Goal: Task Accomplishment & Management: Manage account settings

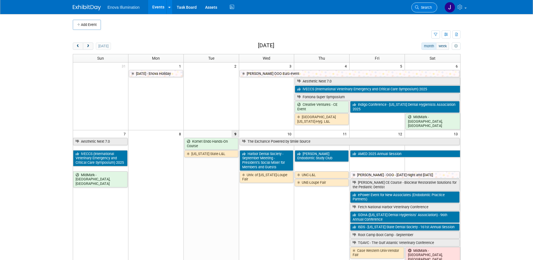
click at [422, 9] on span "Search" at bounding box center [425, 7] width 13 height 4
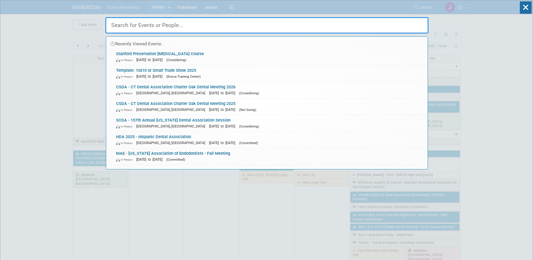
click at [320, 27] on input "text" at bounding box center [266, 25] width 323 height 16
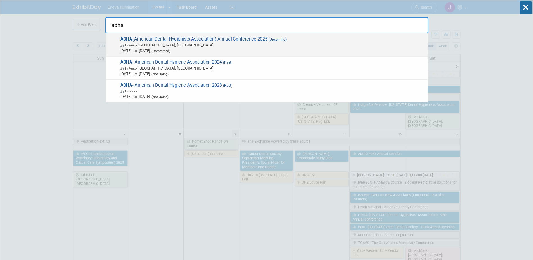
type input "adha"
click at [129, 44] on span "In-Person" at bounding box center [131, 46] width 13 height 4
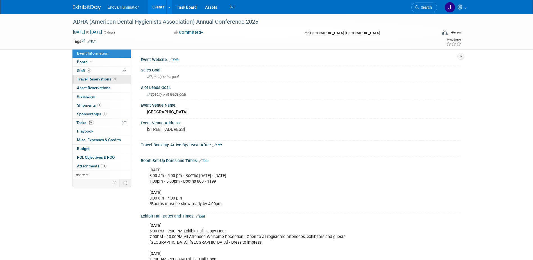
click at [88, 83] on link "3 Travel Reservations 3" at bounding box center [102, 79] width 58 height 8
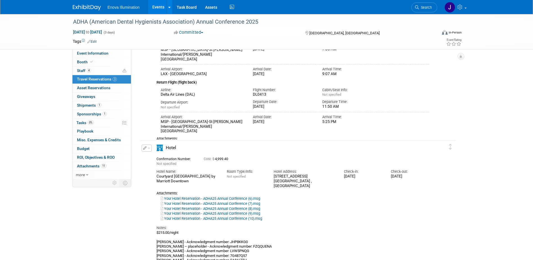
scroll to position [253, 0]
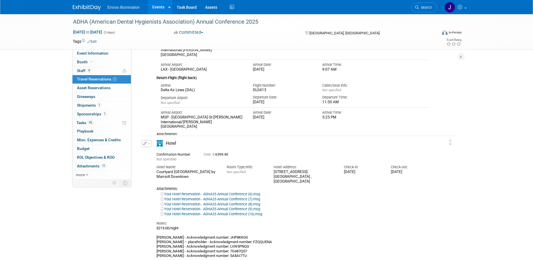
click at [83, 4] on link at bounding box center [90, 5] width 35 height 4
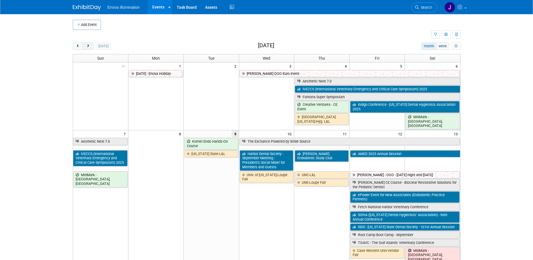
click at [88, 44] on button "next" at bounding box center [88, 45] width 10 height 7
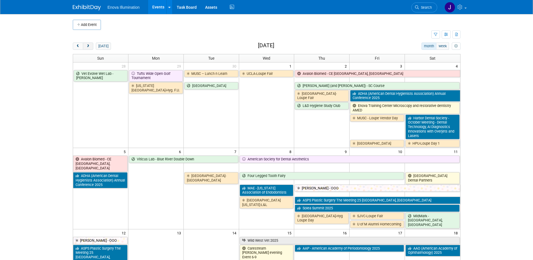
click at [88, 44] on button "next" at bounding box center [88, 45] width 10 height 7
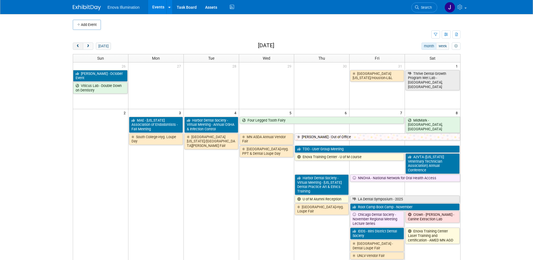
click at [81, 46] on button "prev" at bounding box center [78, 45] width 10 height 7
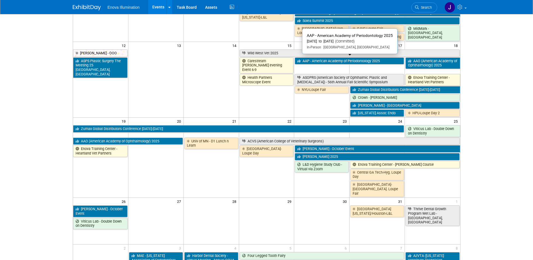
scroll to position [197, 0]
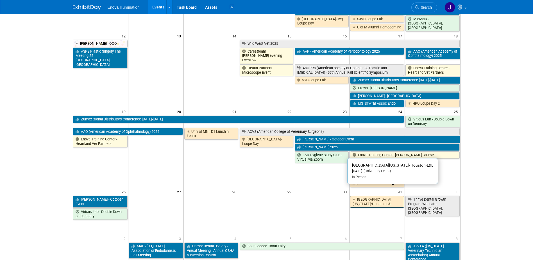
click at [374, 196] on link "[GEOGRAPHIC_DATA][US_STATE]/Houston-L&L" at bounding box center [377, 202] width 54 height 12
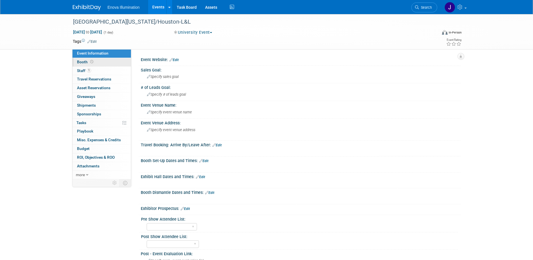
click at [98, 64] on link "Booth" at bounding box center [102, 62] width 58 height 8
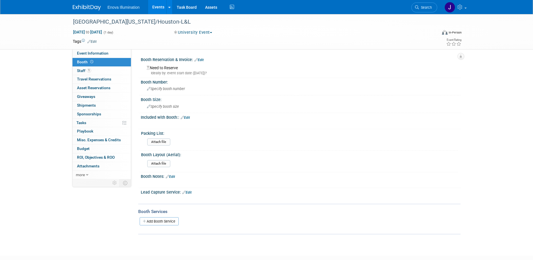
click at [200, 60] on link "Edit" at bounding box center [198, 60] width 9 height 4
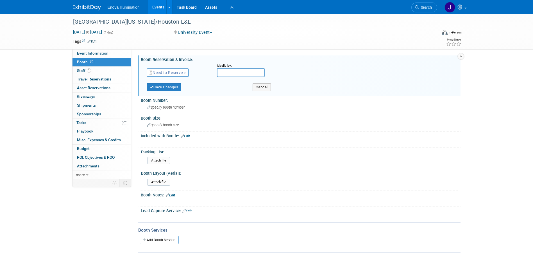
click at [169, 71] on span "Need to Reserve" at bounding box center [165, 72] width 33 height 4
click at [167, 89] on link "Reserved" at bounding box center [177, 90] width 60 height 8
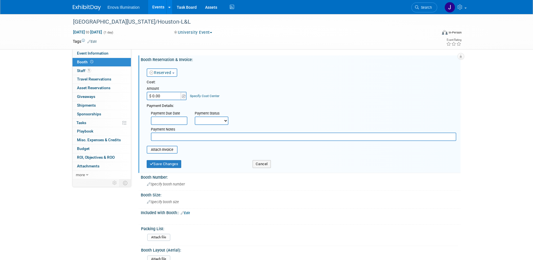
click at [167, 94] on input "$ 0.00" at bounding box center [164, 96] width 35 height 8
type input "$ 350.00"
click at [162, 134] on input "text" at bounding box center [303, 136] width 305 height 8
type input "Check approved for payment 9/9/25"
click at [163, 164] on button "Save Changes" at bounding box center [164, 164] width 35 height 8
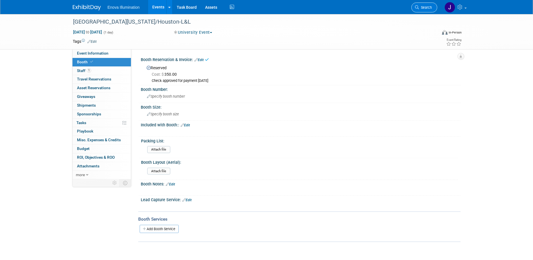
click at [426, 7] on span "Search" at bounding box center [425, 7] width 13 height 4
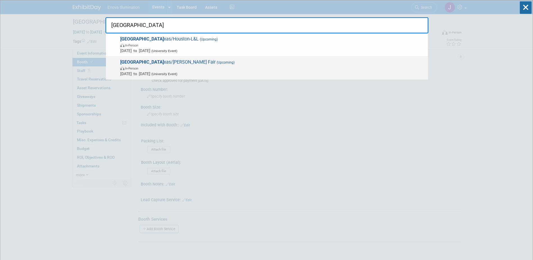
type input "Univ of Te"
click at [150, 63] on span "Univ of Te xas/Houston-Loupe Fair (Upcoming) In-Person Nov 4, 2025 to Nov 4, 20…" at bounding box center [272, 67] width 307 height 17
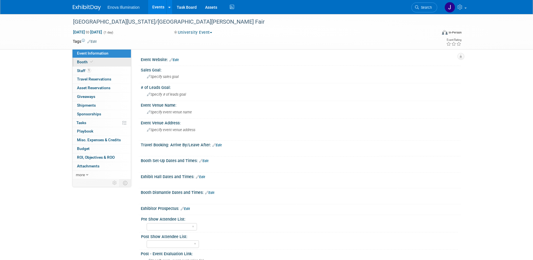
click at [96, 60] on link "Booth" at bounding box center [102, 62] width 58 height 8
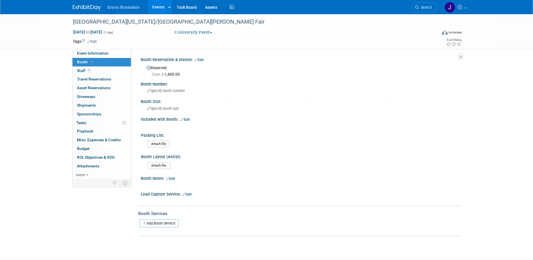
click at [203, 59] on link "Edit" at bounding box center [198, 60] width 9 height 4
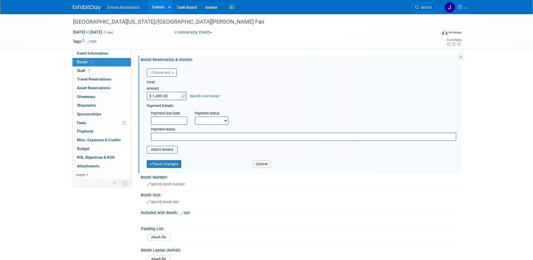
click at [176, 137] on input "text" at bounding box center [303, 136] width 305 height 8
click at [225, 135] on input "Check approved on" at bounding box center [303, 136] width 305 height 8
type input "Check approved on 9/3/25 - Mailing the week of 9/9/25"
click at [155, 164] on button "Save Changes" at bounding box center [164, 164] width 35 height 8
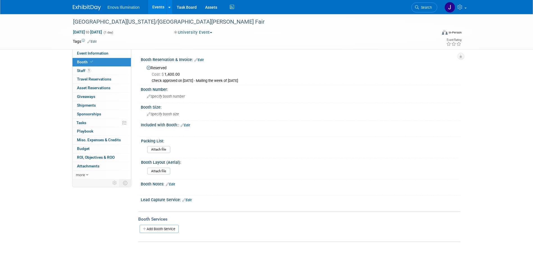
drag, startPoint x: 429, startPoint y: 8, endPoint x: 412, endPoint y: 12, distance: 17.0
click at [429, 8] on span "Search" at bounding box center [425, 7] width 13 height 4
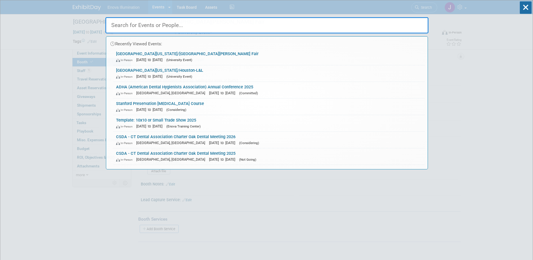
click at [328, 28] on input "text" at bounding box center [266, 25] width 323 height 16
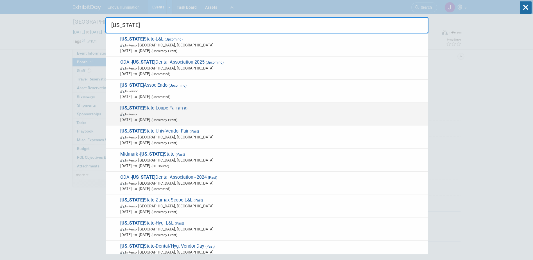
type input "Ohio"
click at [138, 114] on span "In-Person" at bounding box center [131, 114] width 13 height 4
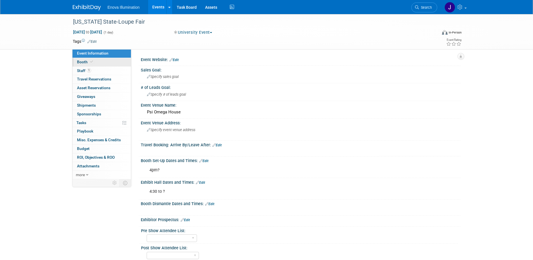
click at [108, 63] on link "Booth" at bounding box center [102, 62] width 58 height 8
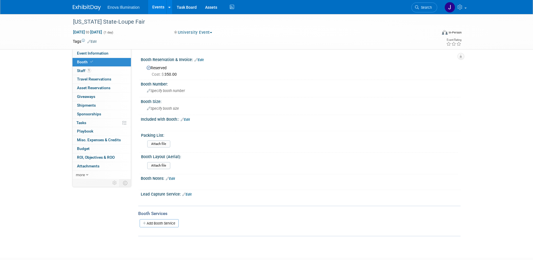
click at [203, 61] on link "Edit" at bounding box center [198, 60] width 9 height 4
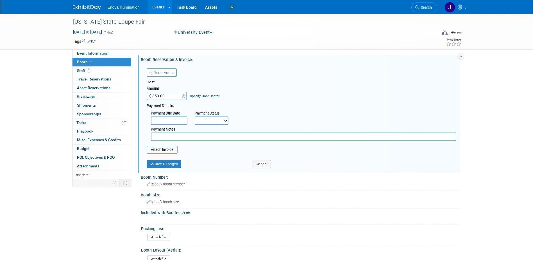
click at [166, 135] on input "text" at bounding box center [303, 136] width 305 height 8
type input "Check approved on [DATE] - Mailed to Max on 7/16 ([DATE] - Check has not been c…"
click at [175, 163] on button "Save Changes" at bounding box center [164, 164] width 35 height 8
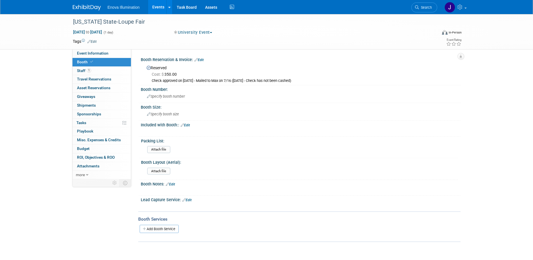
click at [96, 4] on link at bounding box center [90, 5] width 35 height 4
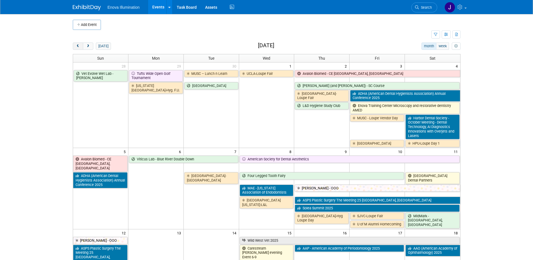
click at [77, 45] on span "prev" at bounding box center [78, 46] width 4 height 4
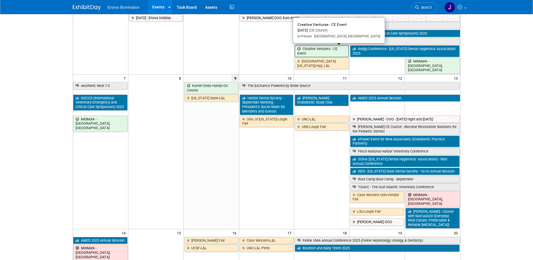
scroll to position [56, 0]
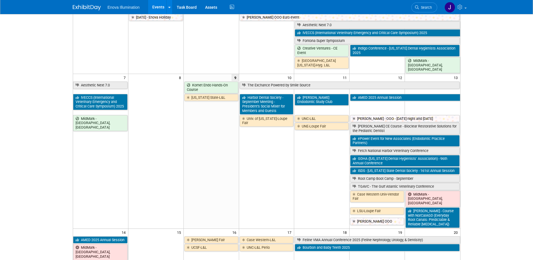
drag, startPoint x: 421, startPoint y: 7, endPoint x: 417, endPoint y: 8, distance: 4.2
click at [421, 7] on span "Search" at bounding box center [425, 7] width 13 height 4
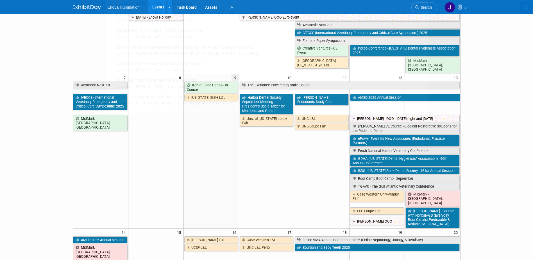
scroll to position [0, 0]
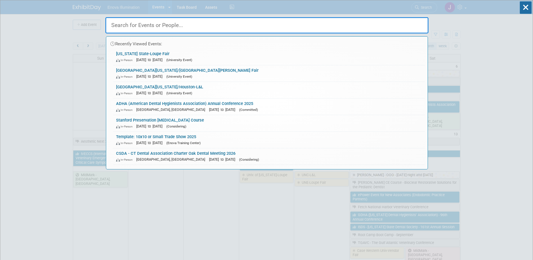
click at [349, 21] on input "text" at bounding box center [266, 25] width 323 height 16
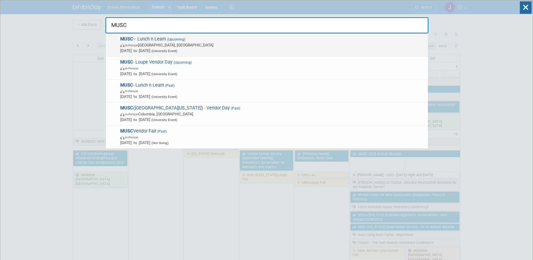
type input "MUSC"
click at [164, 43] on span "In-Person Charleston, SC" at bounding box center [272, 45] width 305 height 6
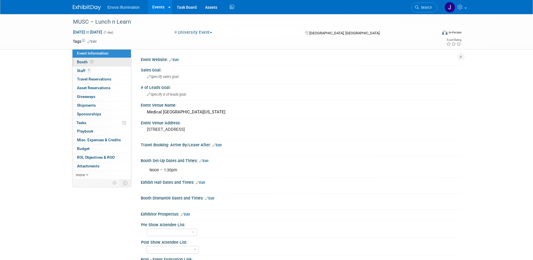
click at [114, 62] on link "Booth" at bounding box center [102, 62] width 58 height 8
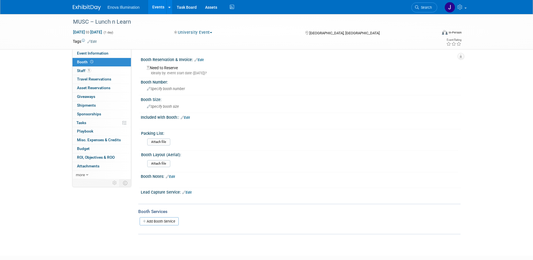
click at [97, 6] on img at bounding box center [87, 8] width 28 height 6
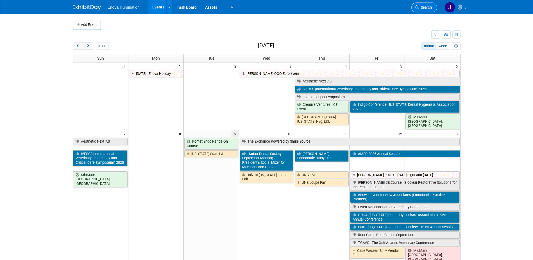
click at [422, 6] on span "Search" at bounding box center [425, 7] width 13 height 4
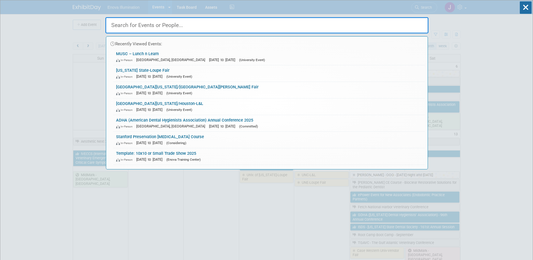
click at [312, 28] on input "text" at bounding box center [266, 25] width 323 height 16
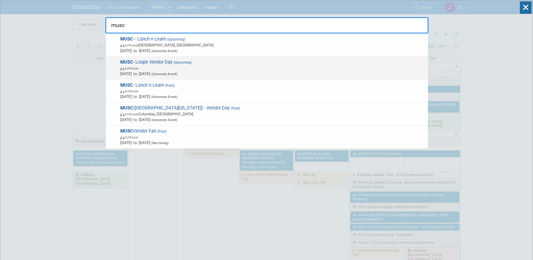
type input "musc"
click at [167, 62] on span "MUSC - Loupe Vendor Day (Upcoming) In-Person [DATE] to [DATE] (University Event)" at bounding box center [272, 67] width 307 height 17
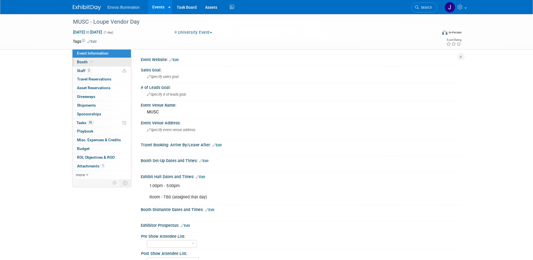
click at [102, 64] on link "Booth" at bounding box center [102, 62] width 58 height 8
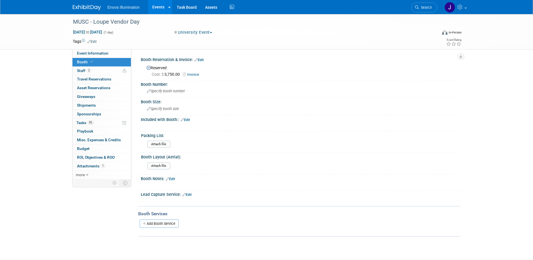
click at [203, 61] on link "Edit" at bounding box center [198, 60] width 9 height 4
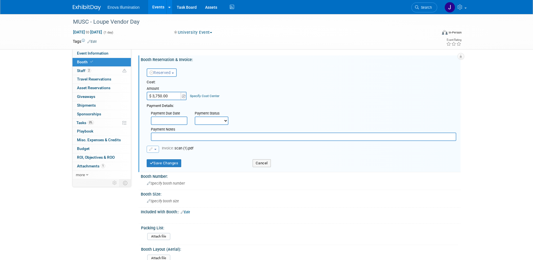
click at [168, 137] on input "text" at bounding box center [303, 136] width 305 height 8
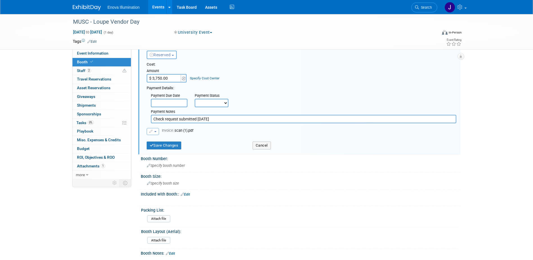
scroll to position [17, 0]
type input "Check request submitted 9/4/25"
click at [168, 146] on button "Save Changes" at bounding box center [164, 146] width 35 height 8
